Goal: Find specific page/section: Find specific page/section

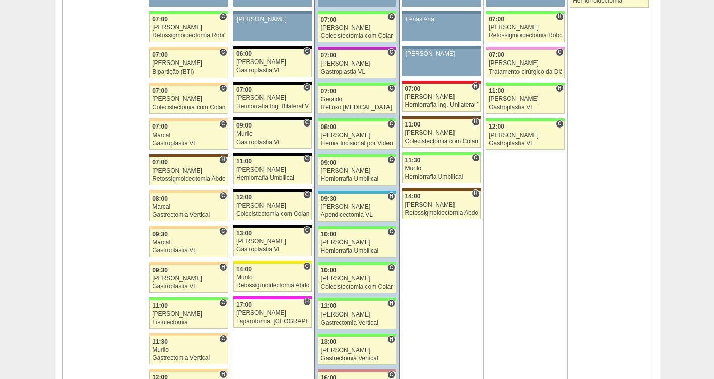
scroll to position [741, 0]
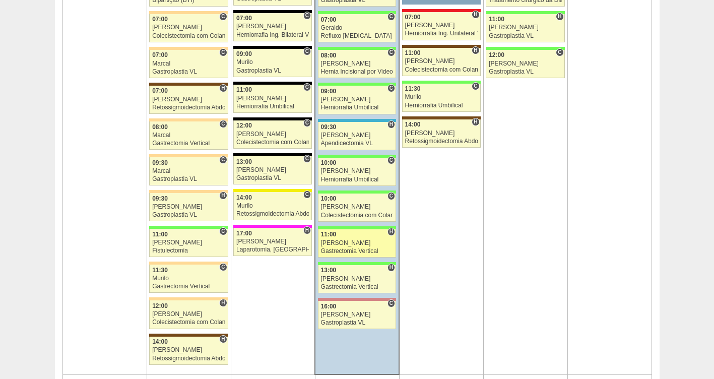
click at [339, 241] on div "[PERSON_NAME]" at bounding box center [357, 243] width 73 height 7
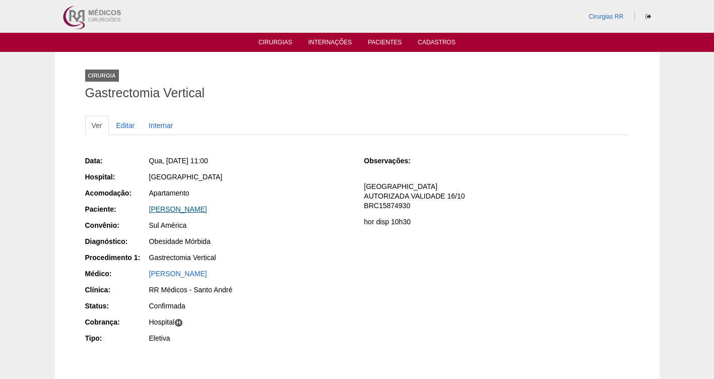
click at [185, 210] on link "Valeria Marques da silva" at bounding box center [178, 209] width 58 height 8
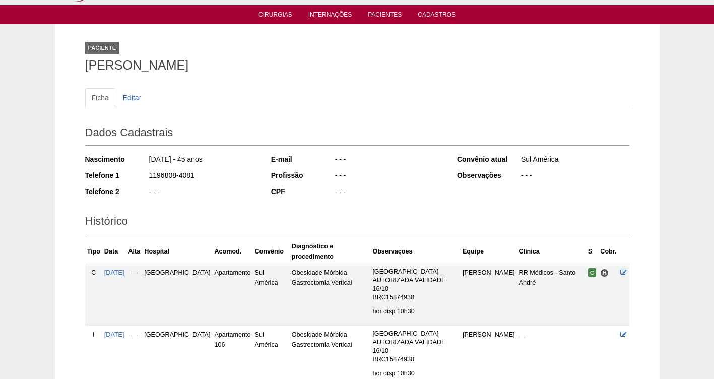
scroll to position [4, 0]
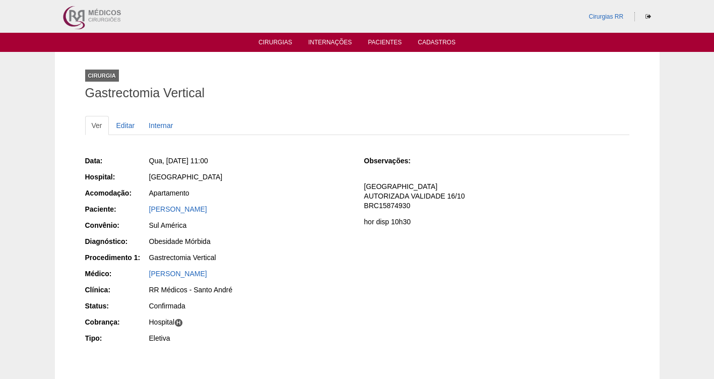
drag, startPoint x: 69, startPoint y: 129, endPoint x: 205, endPoint y: 142, distance: 137.2
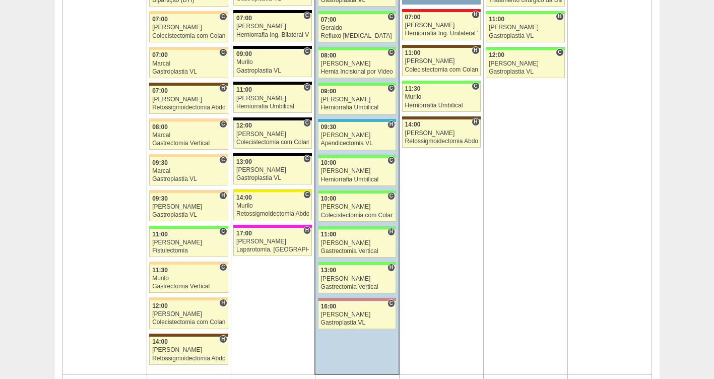
scroll to position [741, 0]
click at [330, 321] on div "Gastroplastia VL" at bounding box center [357, 323] width 73 height 7
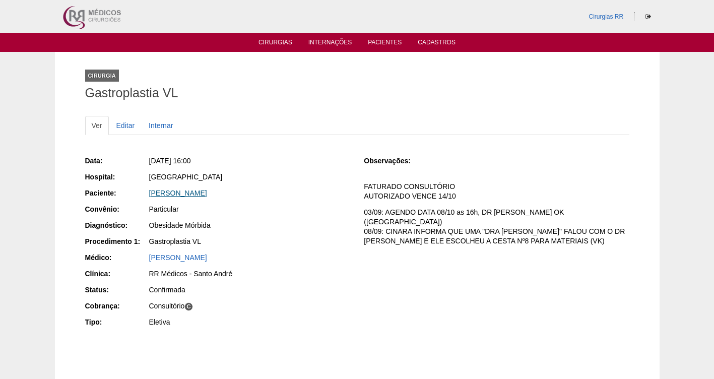
click at [169, 191] on link "[PERSON_NAME]" at bounding box center [178, 193] width 58 height 8
drag, startPoint x: 91, startPoint y: 132, endPoint x: 36, endPoint y: 221, distance: 104.8
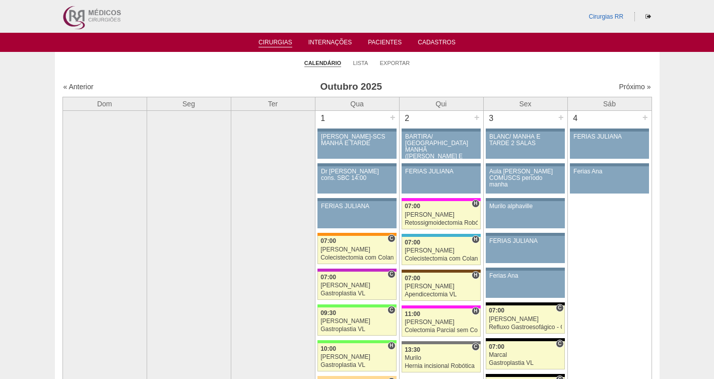
scroll to position [741, 0]
